Goal: Information Seeking & Learning: Learn about a topic

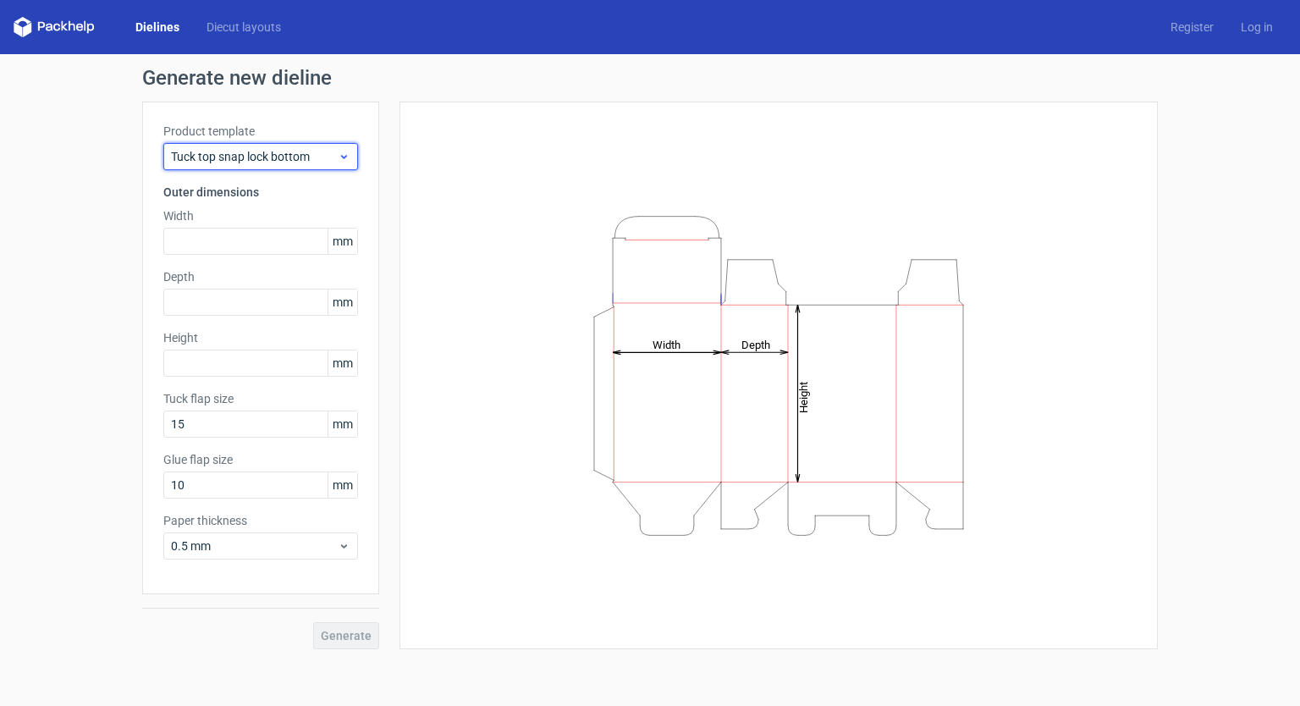
click at [308, 166] on div "Tuck top snap lock bottom" at bounding box center [260, 156] width 195 height 27
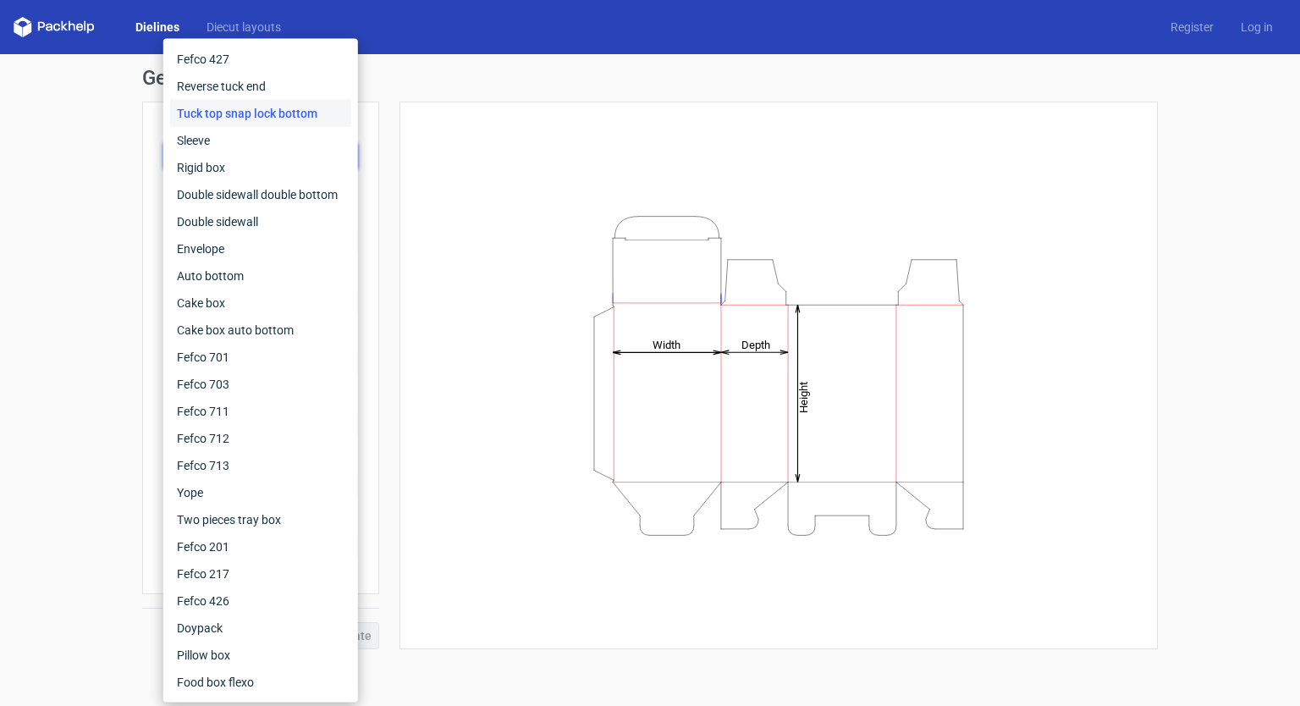
click at [111, 232] on div "Generate new dieline Product template Tuck top snap lock bottom Outer dimension…" at bounding box center [650, 358] width 1300 height 609
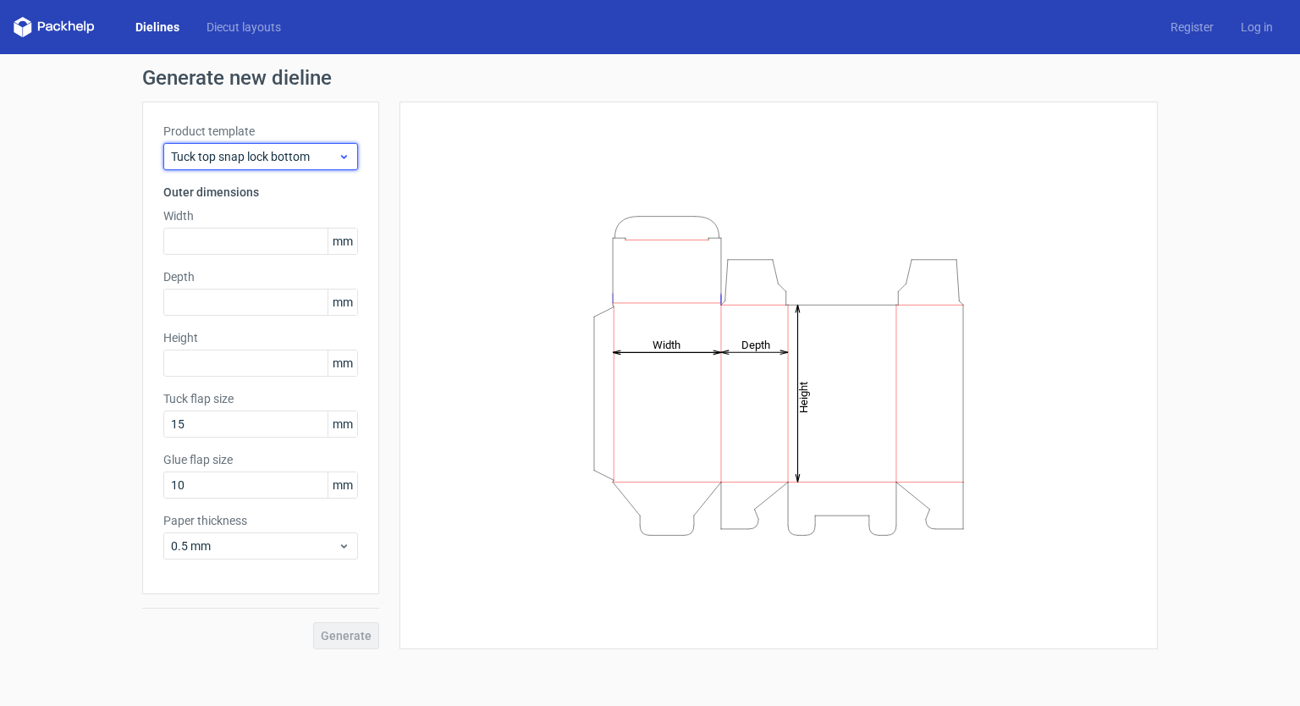
click at [235, 151] on span "Tuck top snap lock bottom" at bounding box center [254, 156] width 167 height 17
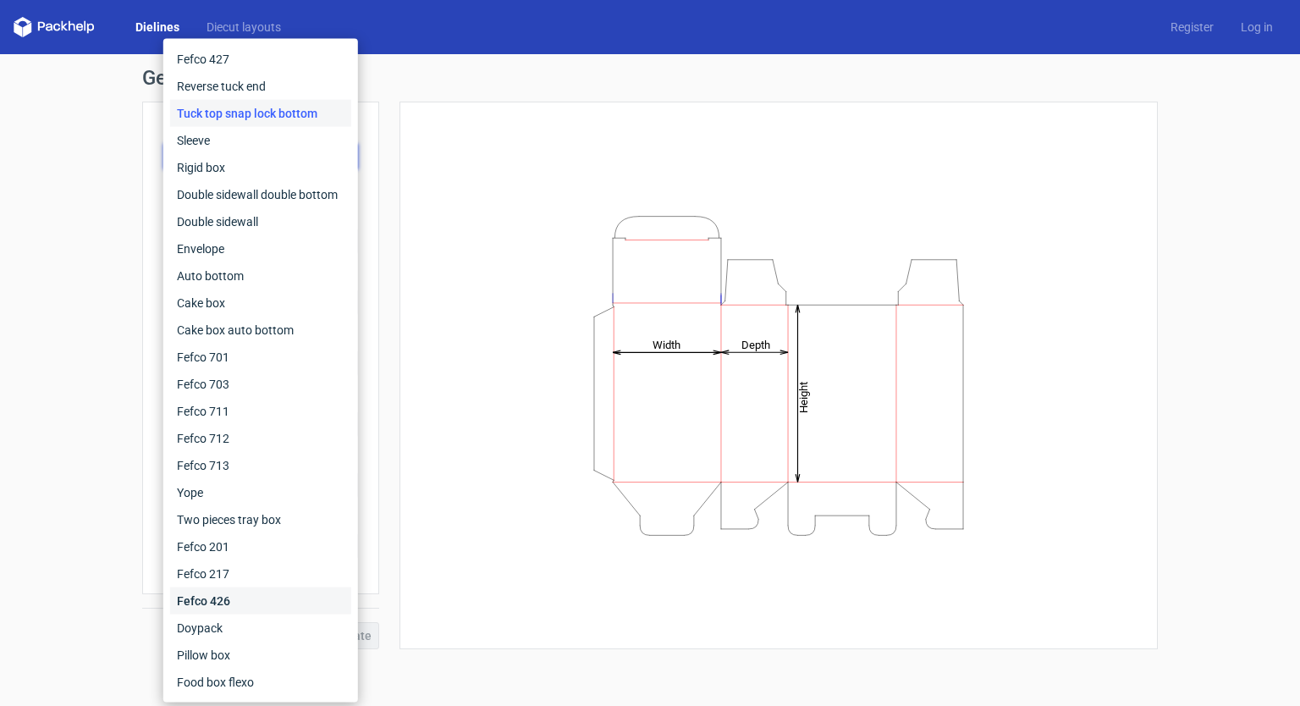
click at [234, 599] on div "Fefco 426" at bounding box center [260, 600] width 181 height 27
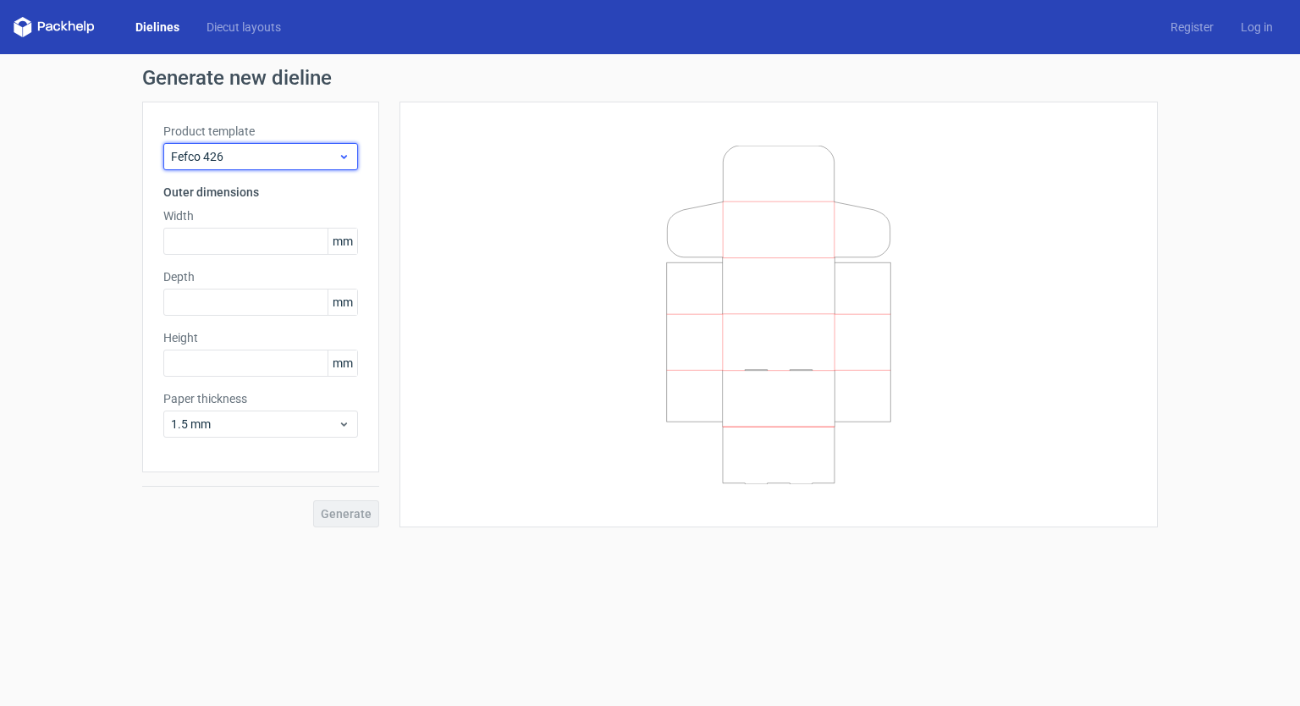
click at [206, 143] on div "Fefco 426" at bounding box center [260, 156] width 195 height 27
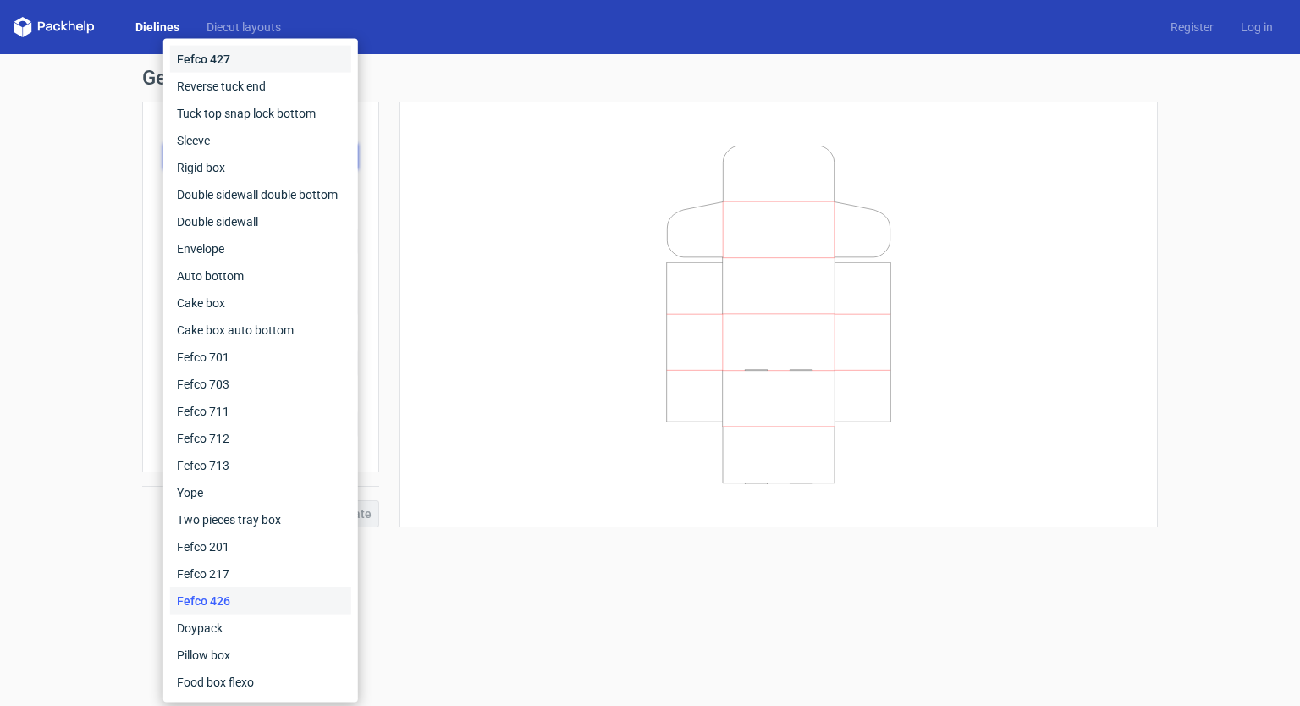
click at [234, 60] on div "Fefco 427" at bounding box center [260, 59] width 181 height 27
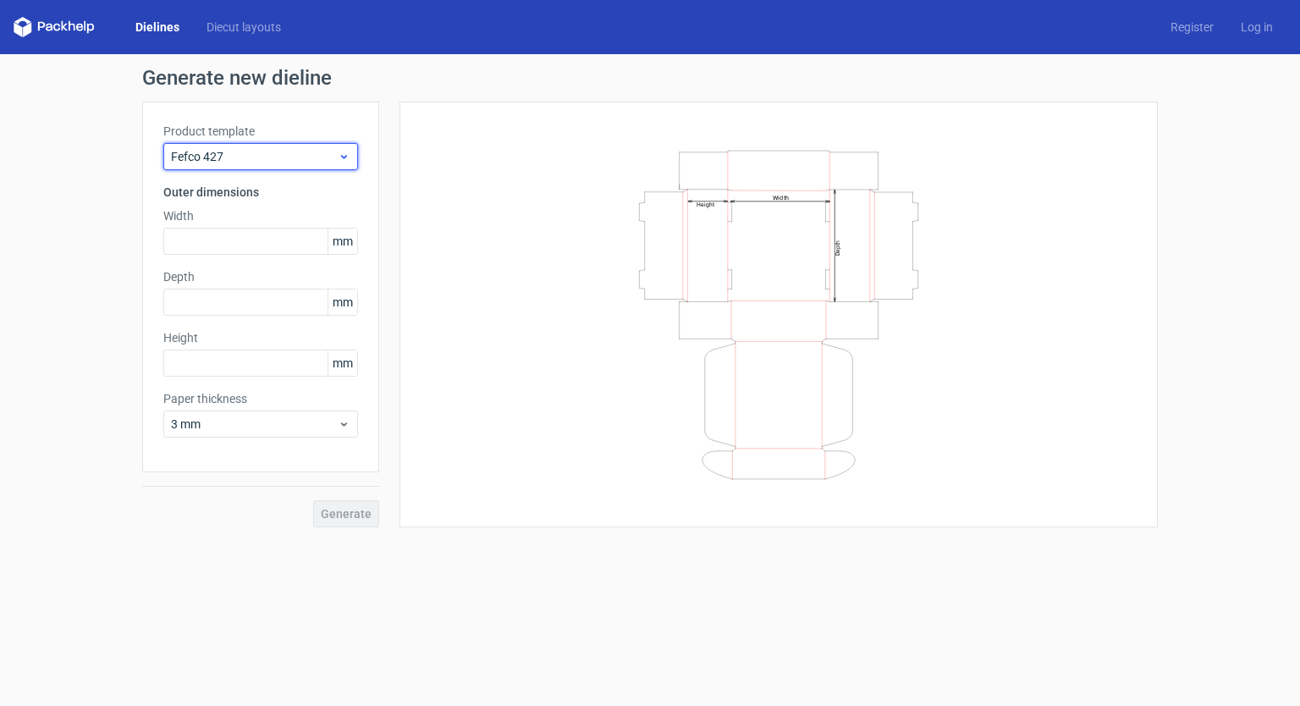
click at [203, 167] on div "Fefco 427" at bounding box center [260, 156] width 195 height 27
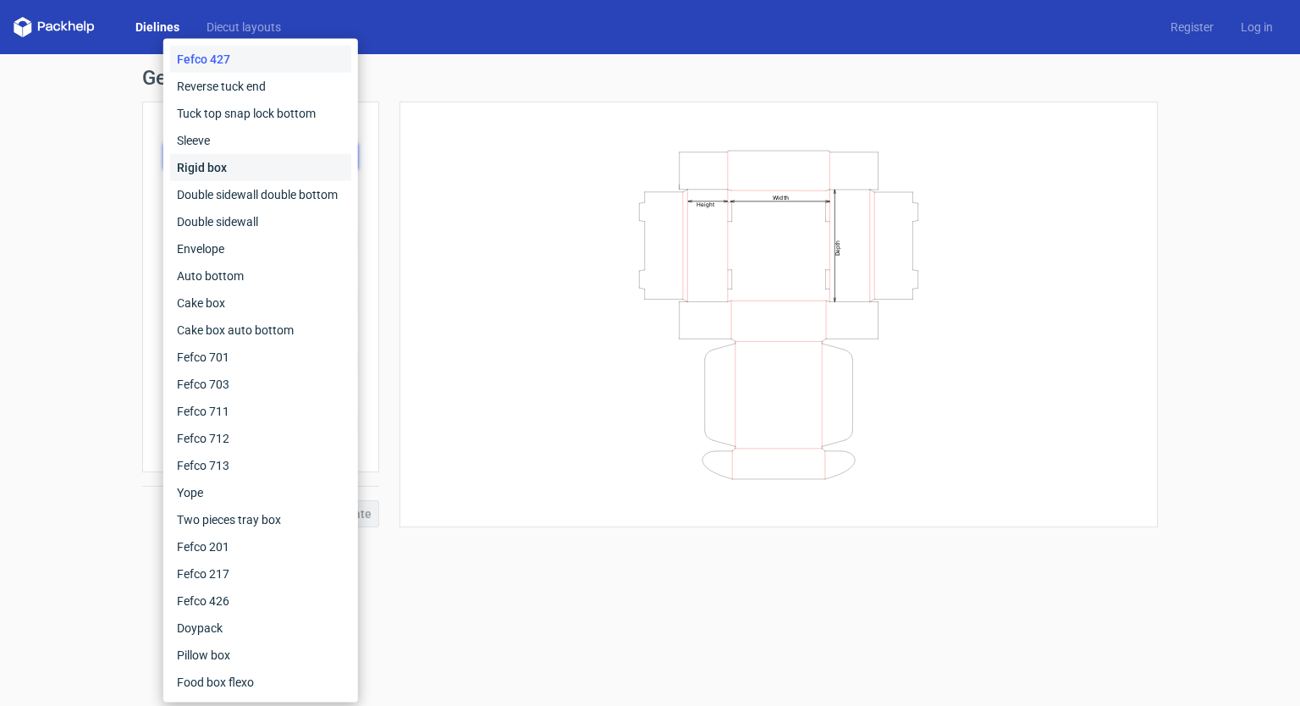
click at [222, 164] on div "Rigid box" at bounding box center [260, 167] width 181 height 27
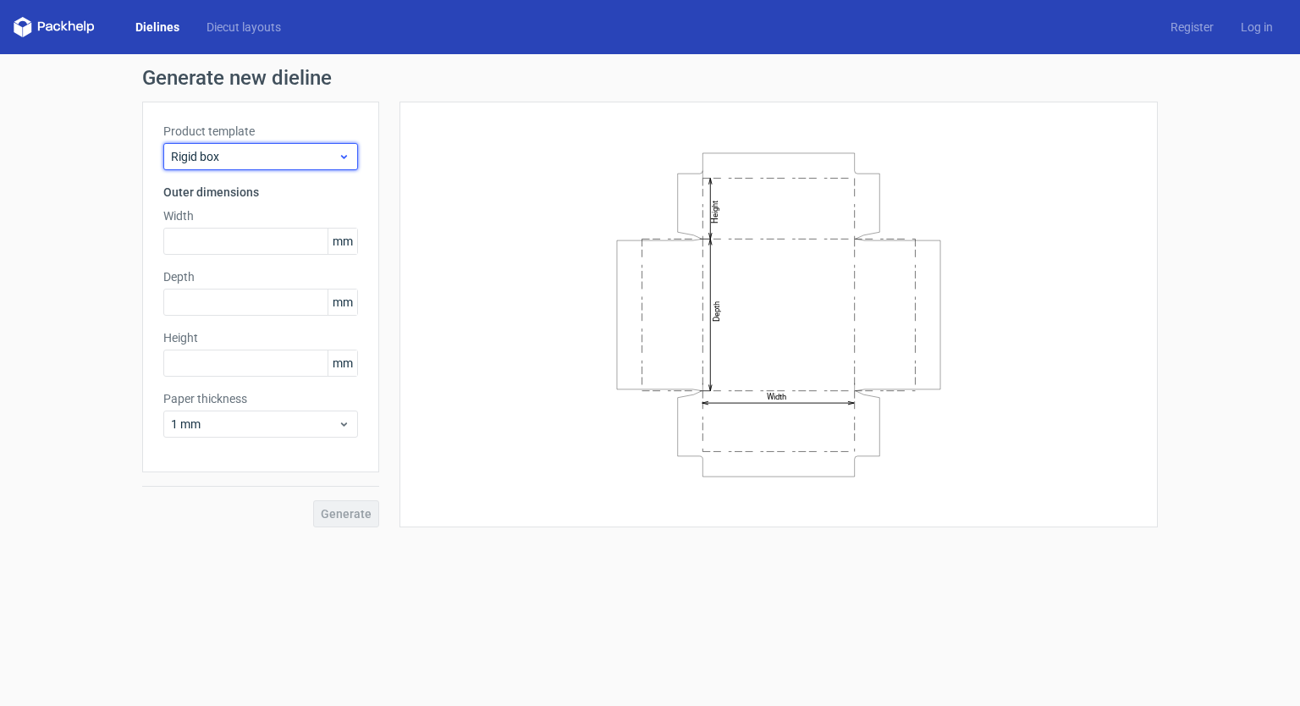
click at [220, 149] on span "Rigid box" at bounding box center [254, 156] width 167 height 17
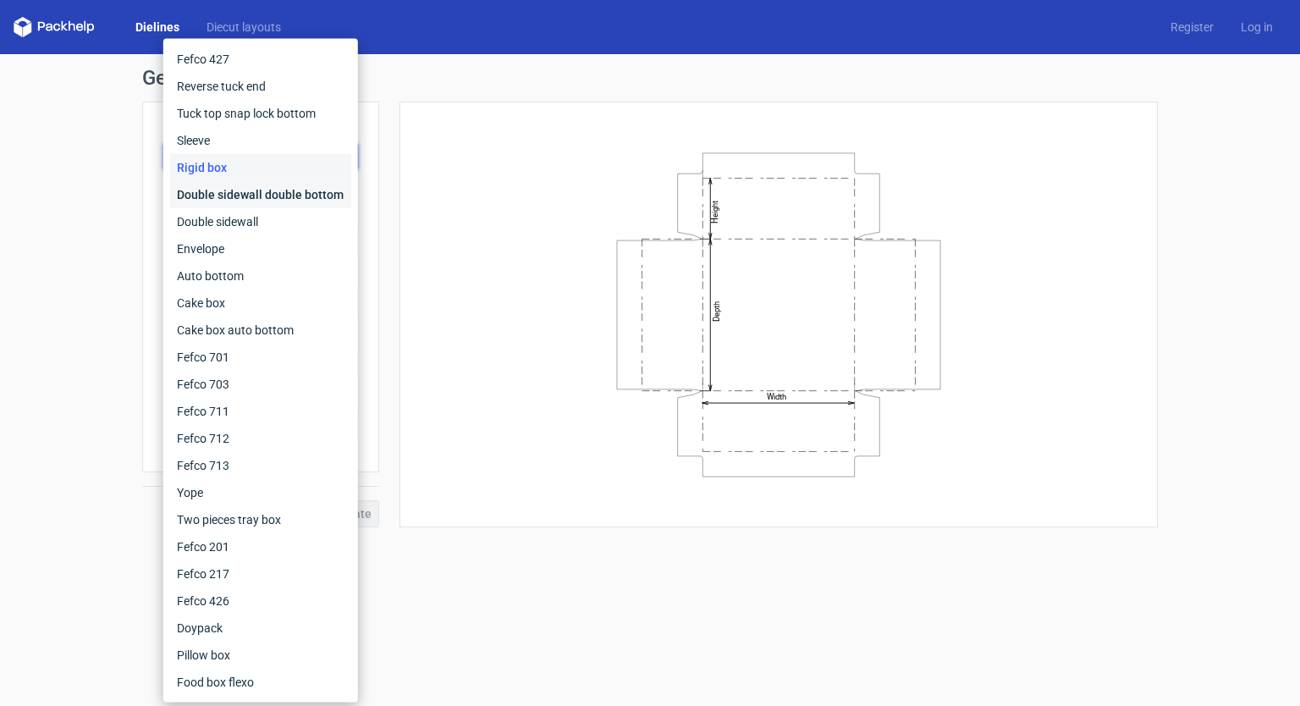
click at [222, 207] on div "Double sidewall double bottom" at bounding box center [260, 194] width 181 height 27
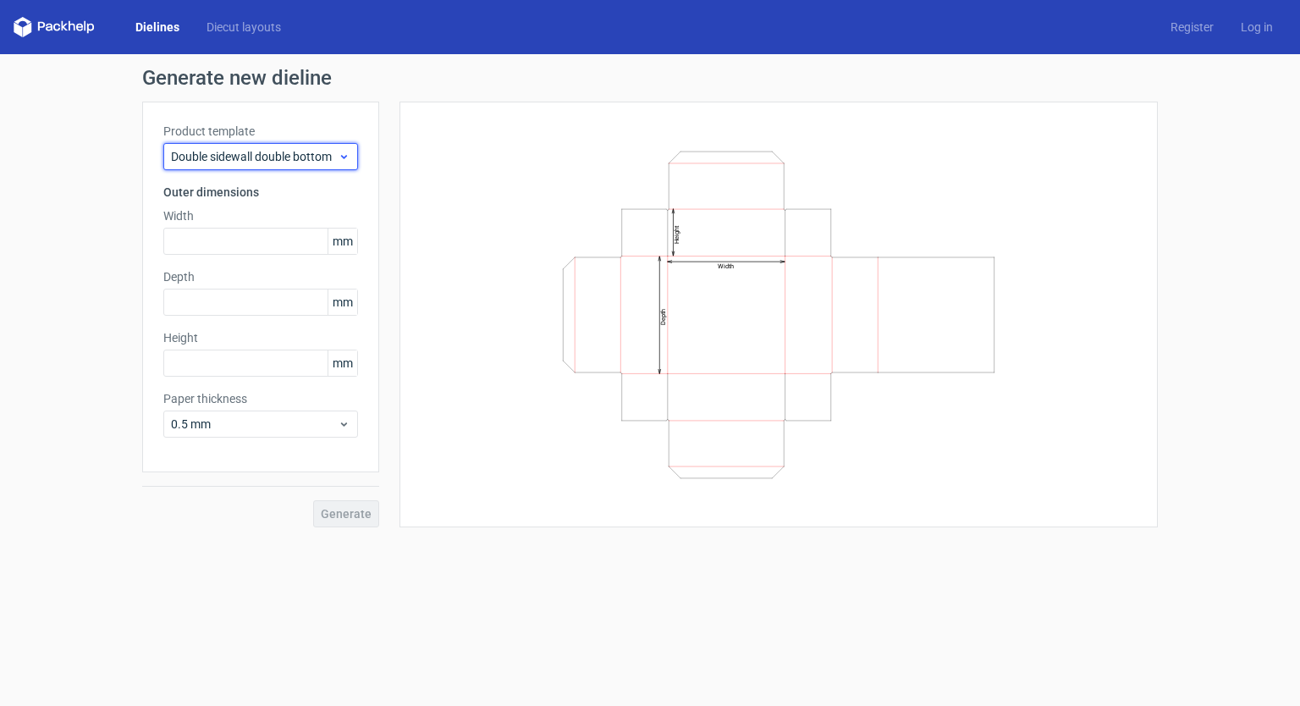
click at [217, 150] on span "Double sidewall double bottom" at bounding box center [254, 156] width 167 height 17
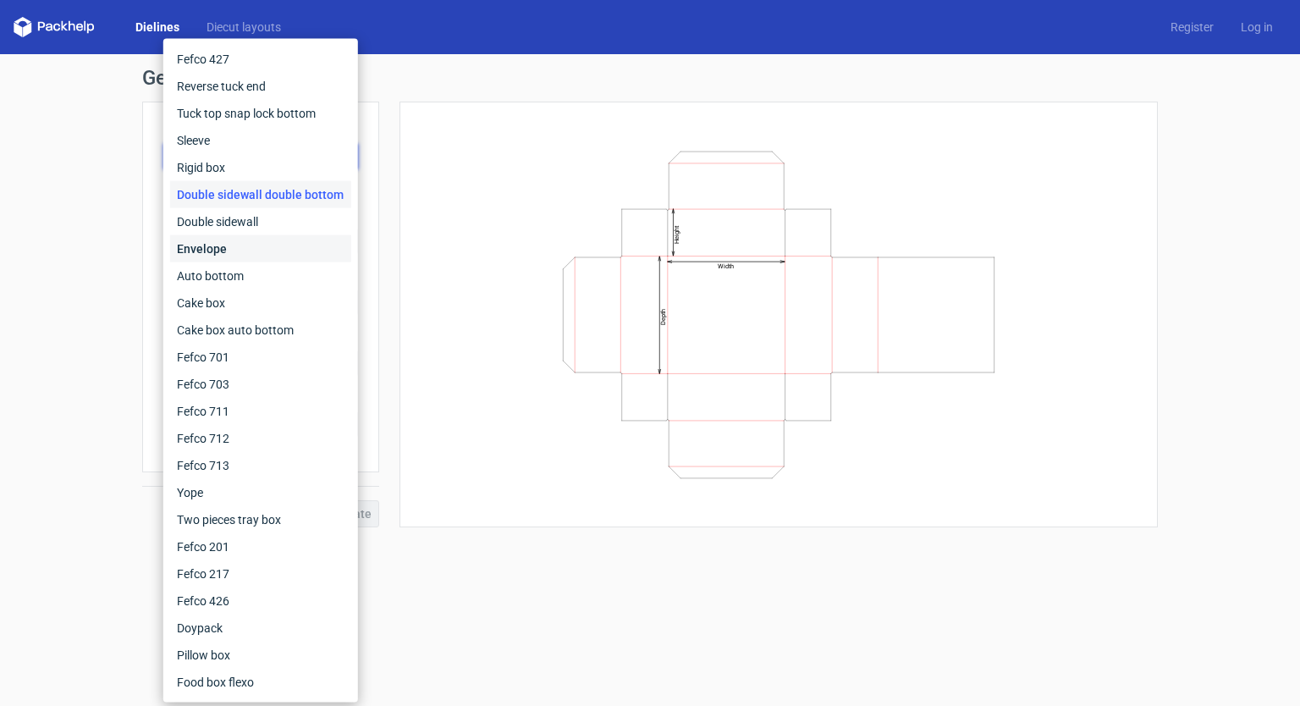
click at [233, 248] on div "Envelope" at bounding box center [260, 248] width 181 height 27
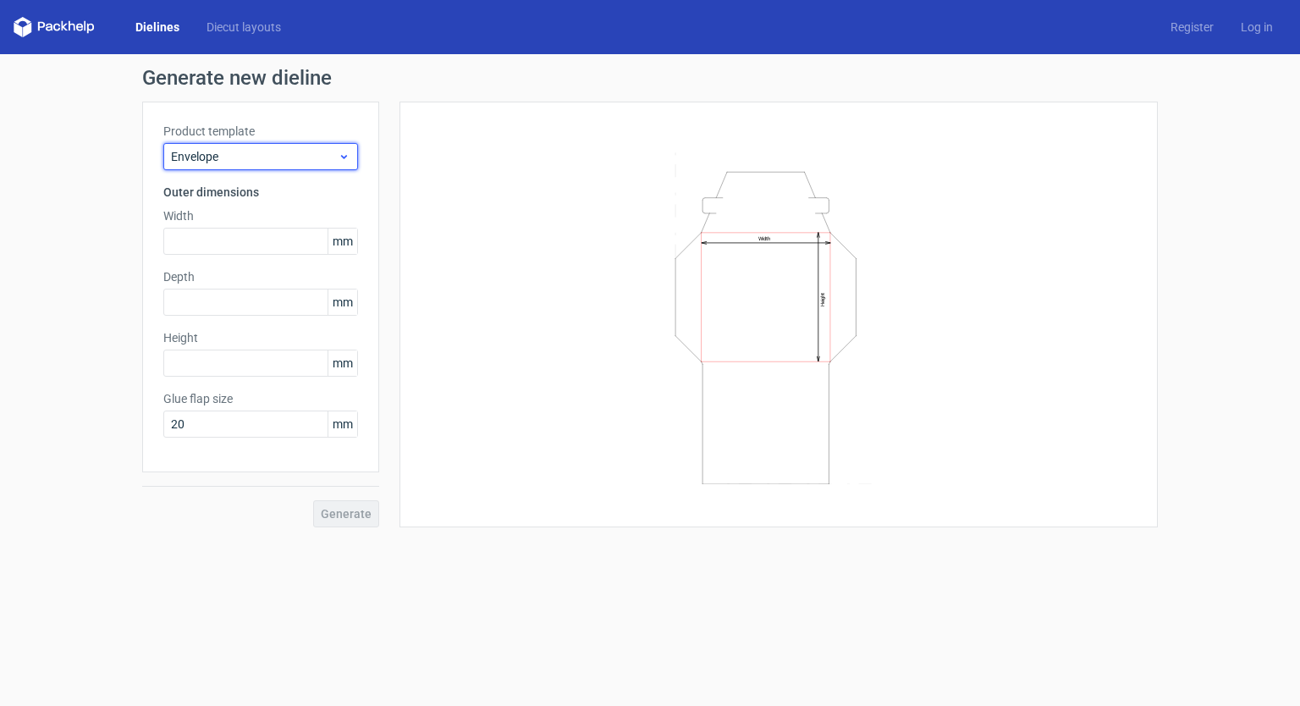
click at [221, 146] on div "Envelope" at bounding box center [260, 156] width 195 height 27
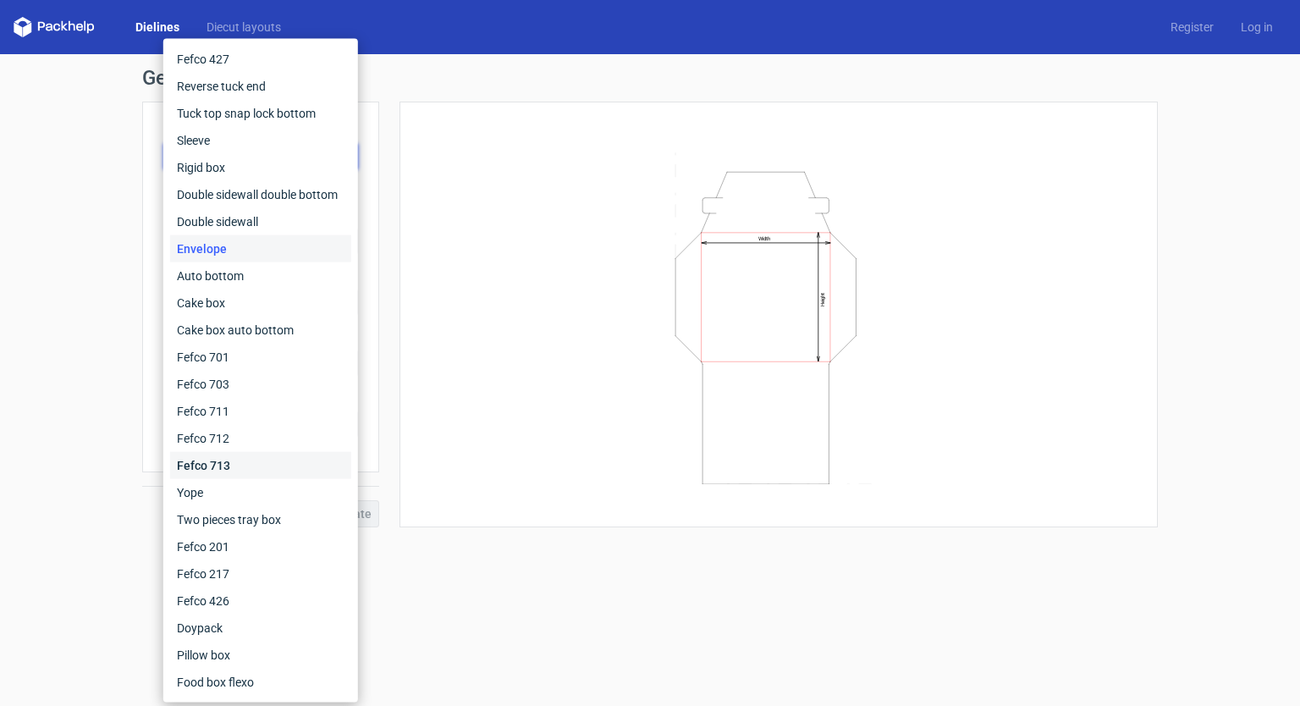
click at [244, 457] on div "Fefco 713" at bounding box center [260, 465] width 181 height 27
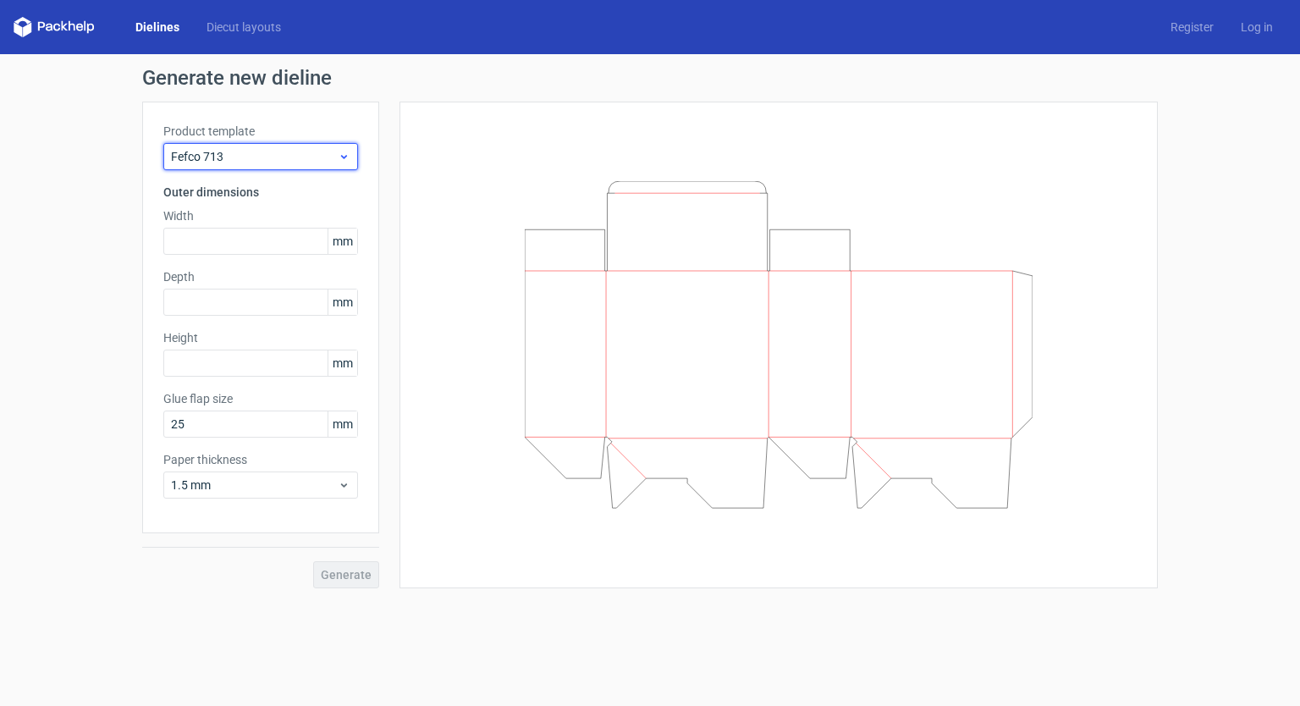
click at [193, 162] on span "Fefco 713" at bounding box center [254, 156] width 167 height 17
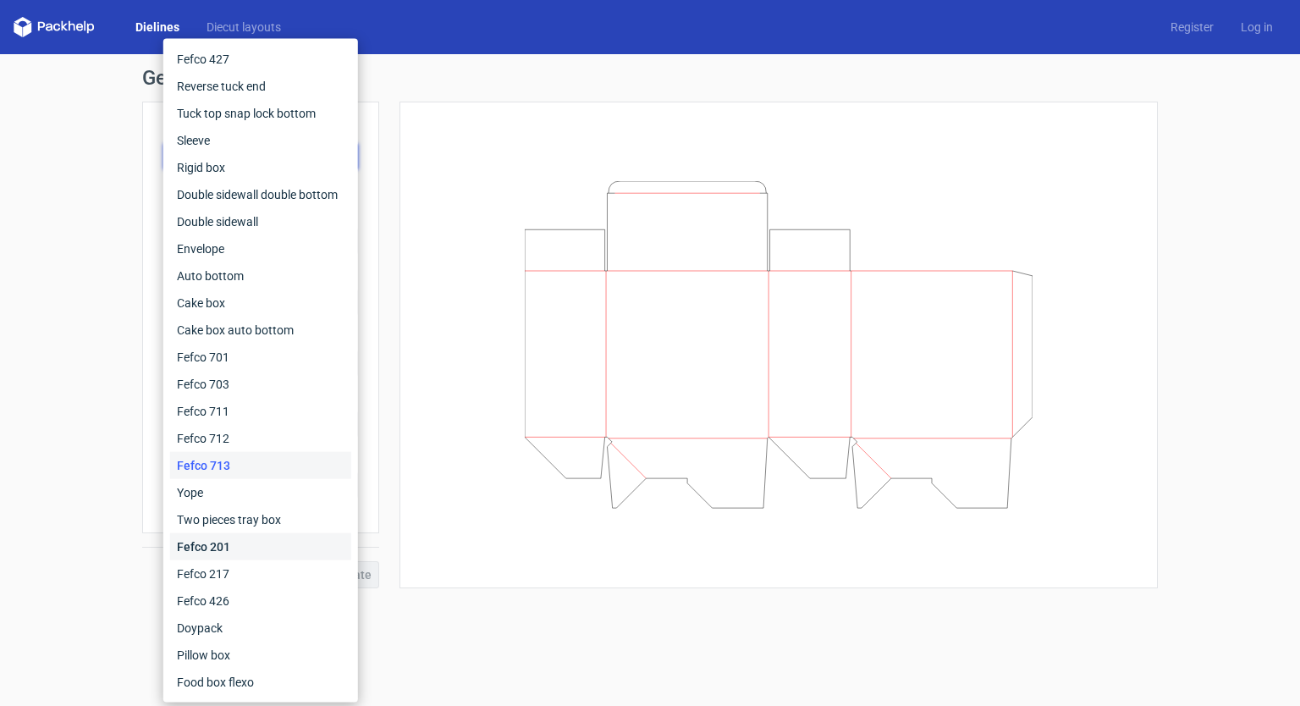
click at [240, 549] on div "Fefco 201" at bounding box center [260, 546] width 181 height 27
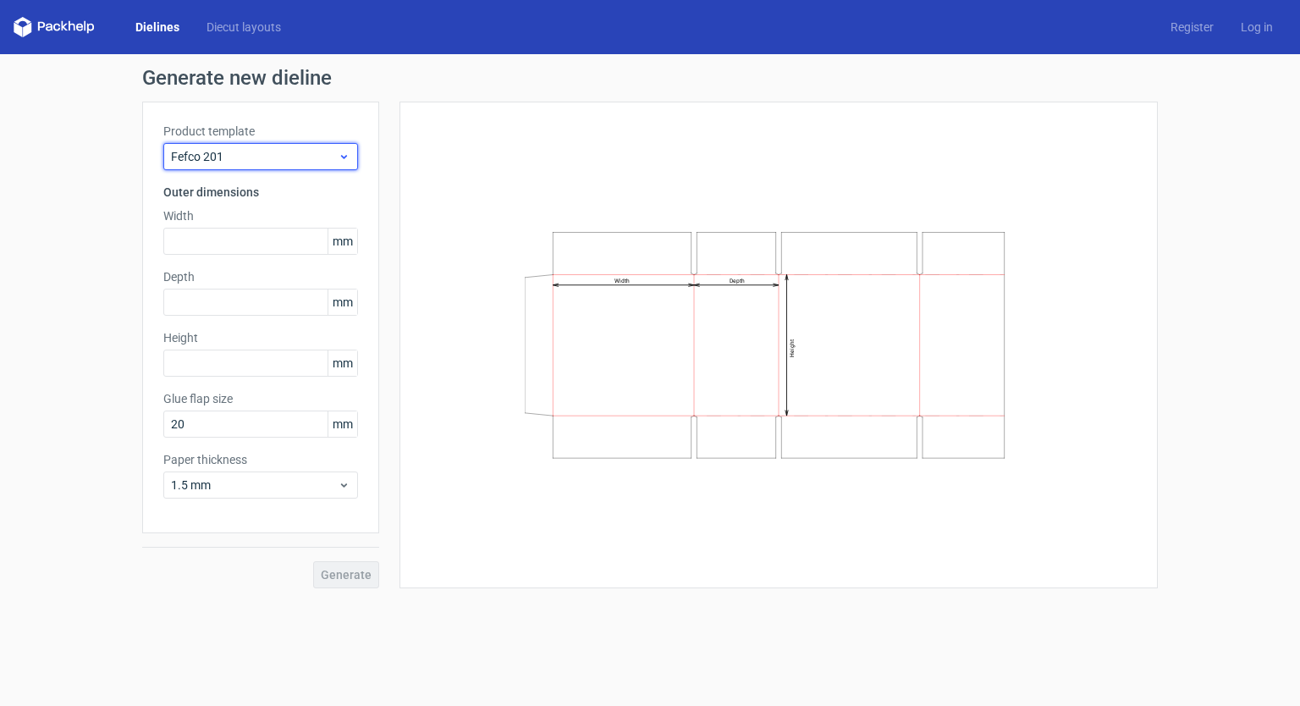
click at [207, 152] on span "Fefco 201" at bounding box center [254, 156] width 167 height 17
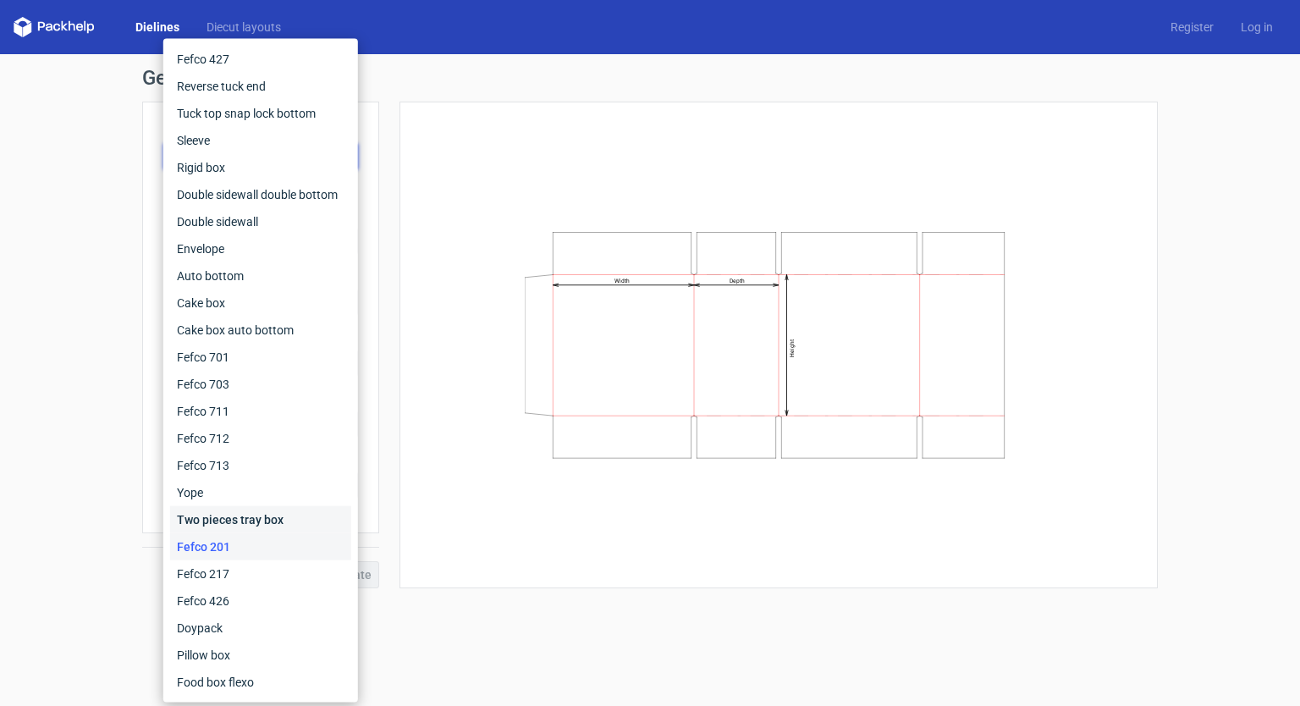
click at [241, 526] on div "Two pieces tray box" at bounding box center [260, 519] width 181 height 27
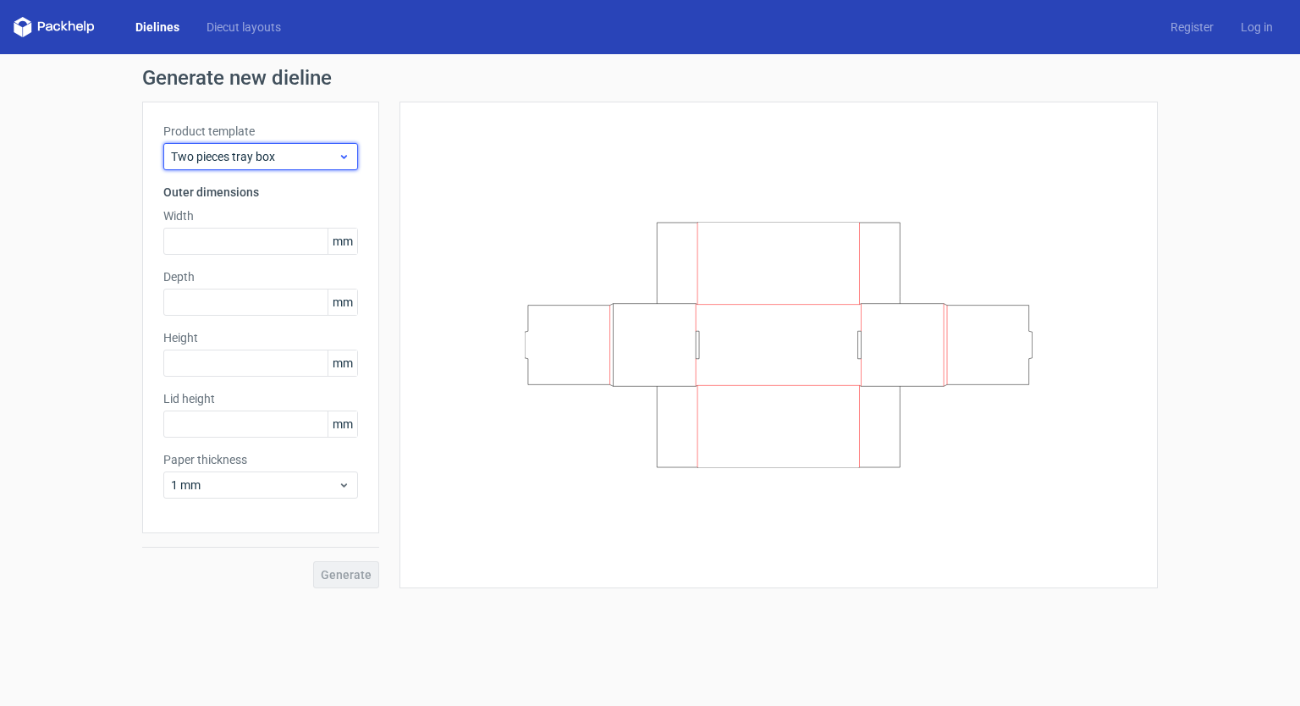
click at [260, 153] on span "Two pieces tray box" at bounding box center [254, 156] width 167 height 17
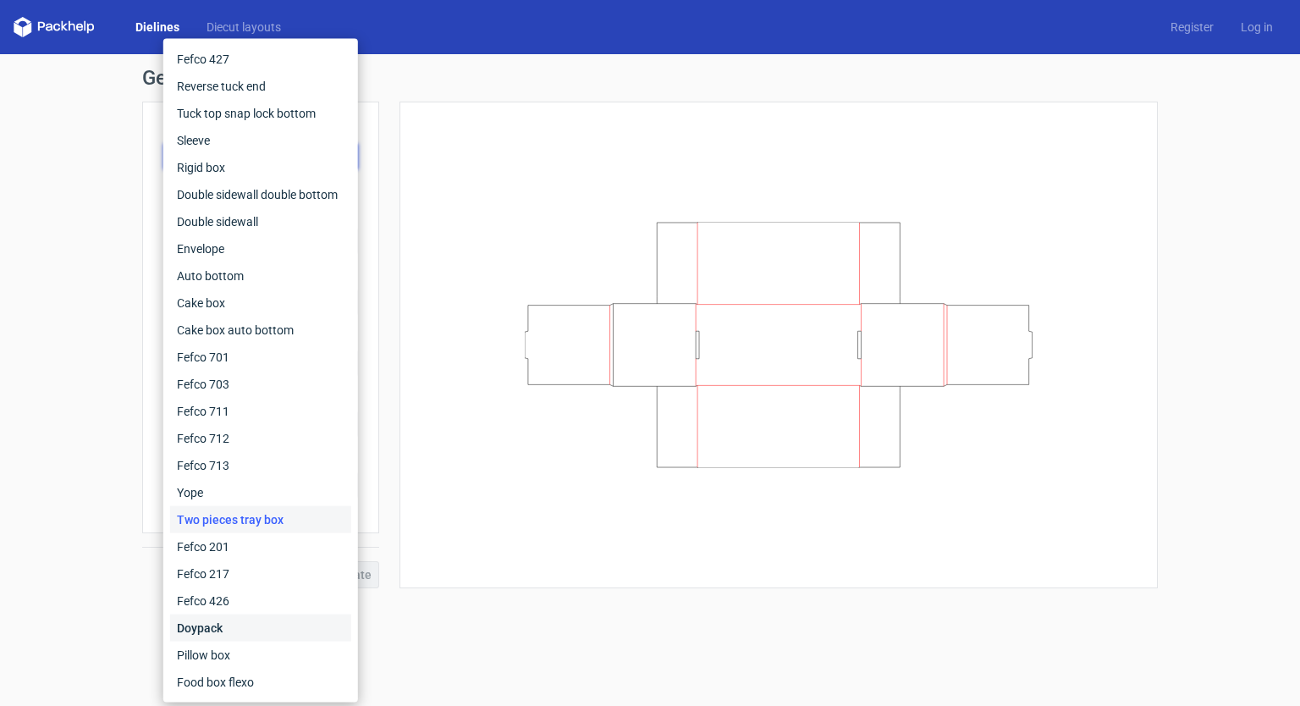
click at [260, 636] on div "Doypack" at bounding box center [260, 627] width 181 height 27
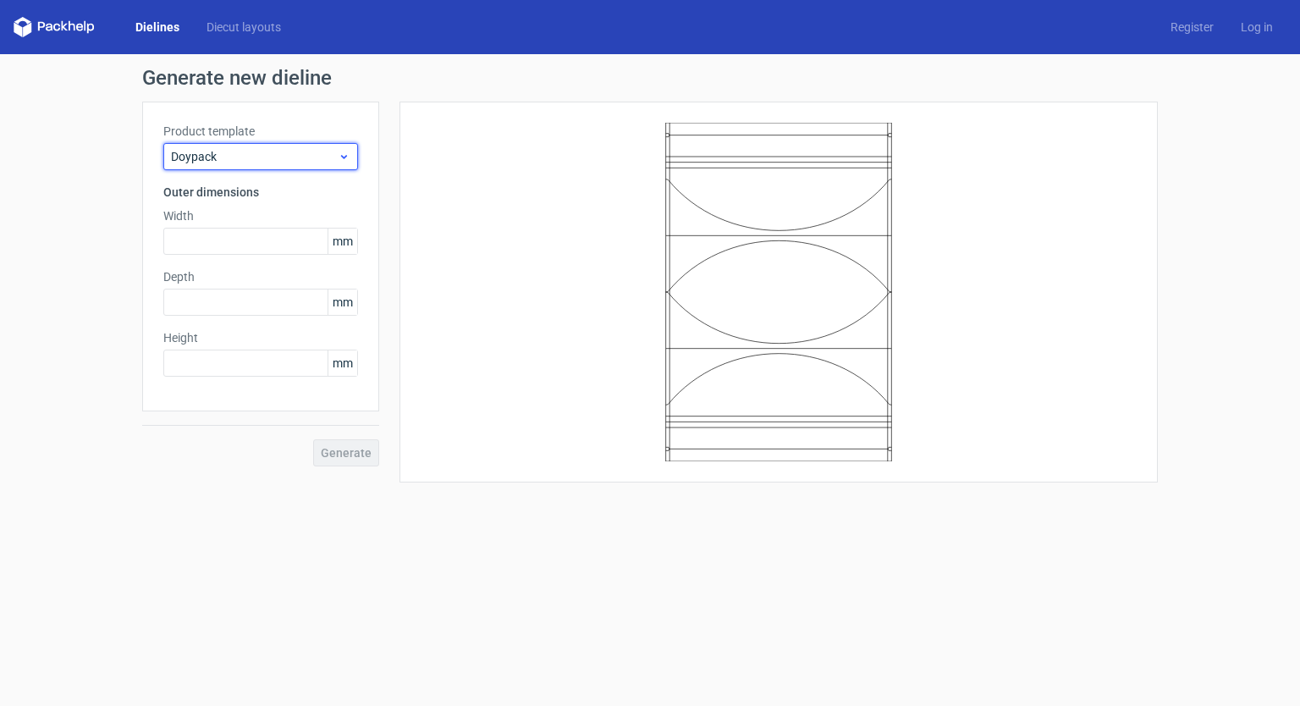
click at [274, 144] on div "Doypack" at bounding box center [260, 156] width 195 height 27
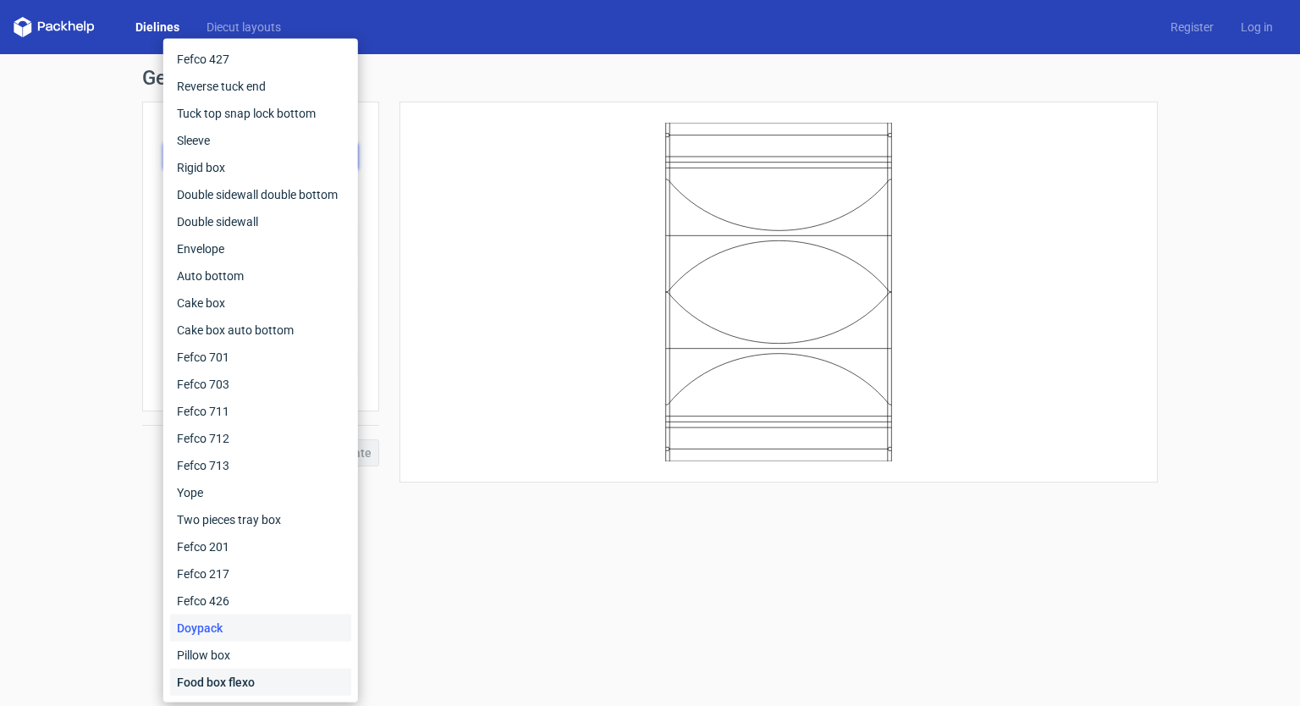
click at [223, 686] on div "Food box flexo" at bounding box center [260, 682] width 181 height 27
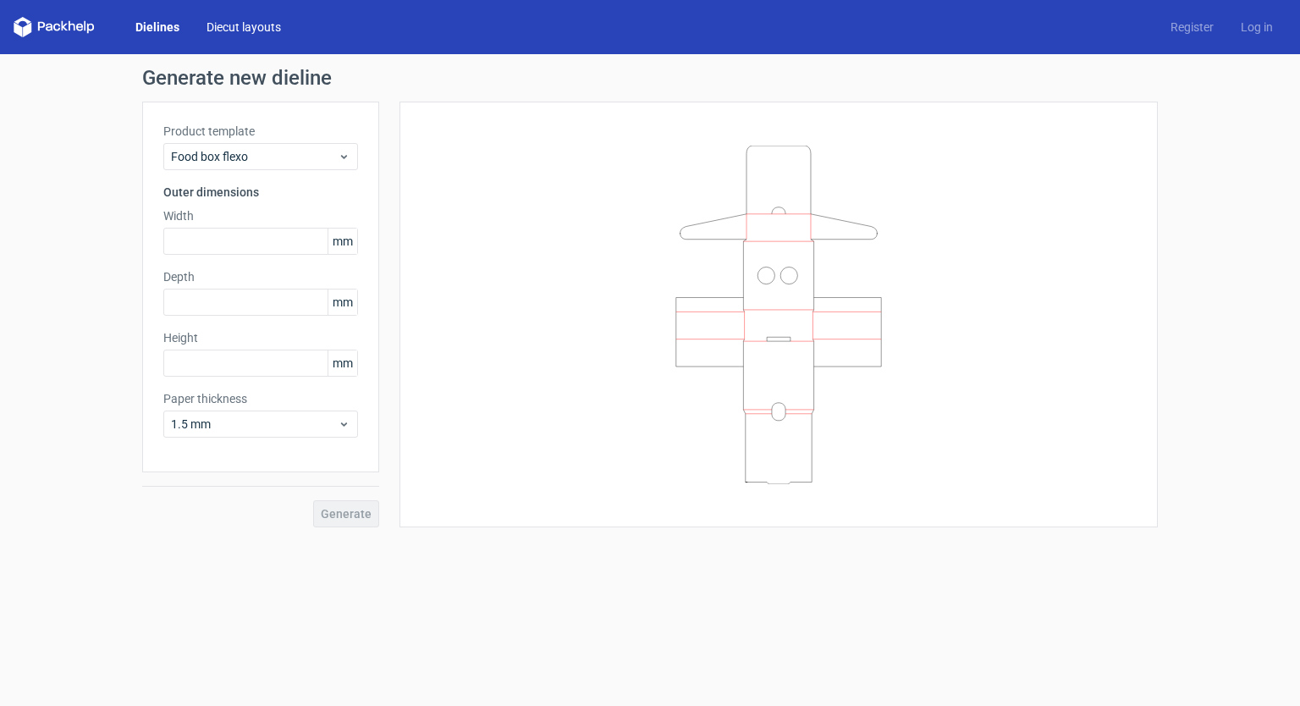
click at [264, 27] on link "Diecut layouts" at bounding box center [244, 27] width 102 height 17
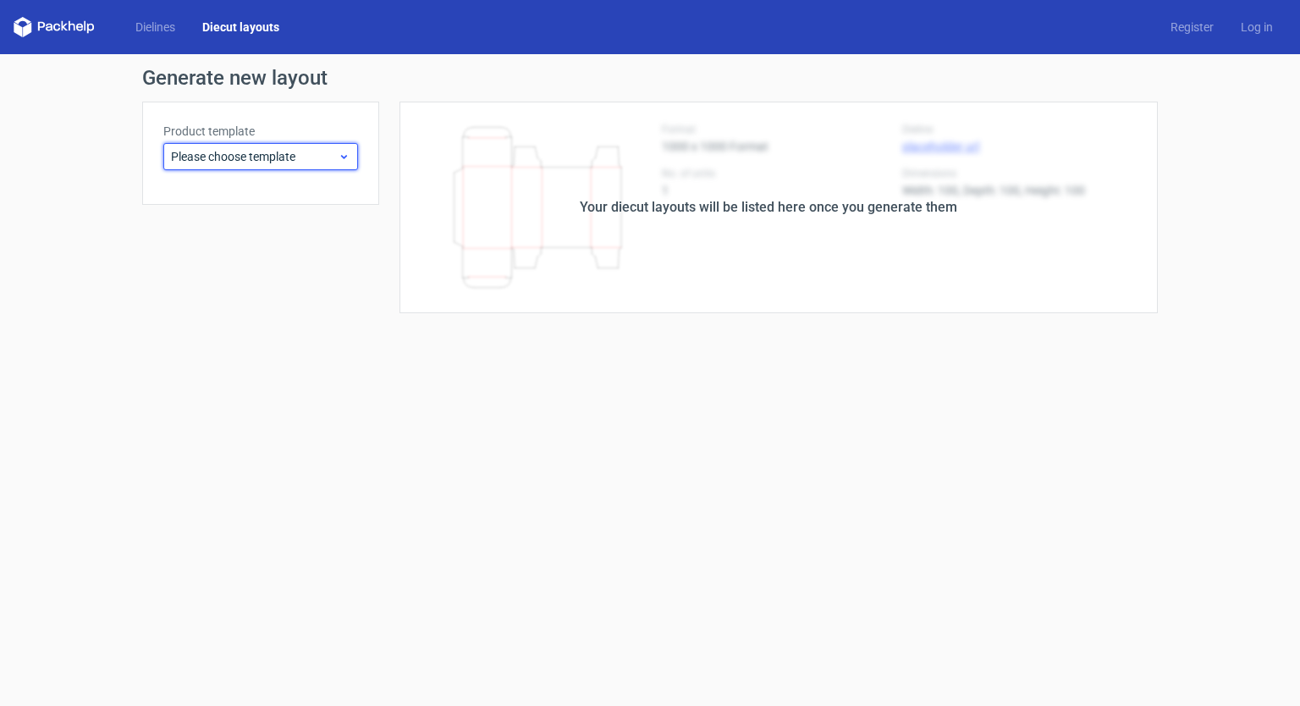
click at [309, 160] on span "Please choose template" at bounding box center [254, 156] width 167 height 17
